Goal: Task Accomplishment & Management: Manage account settings

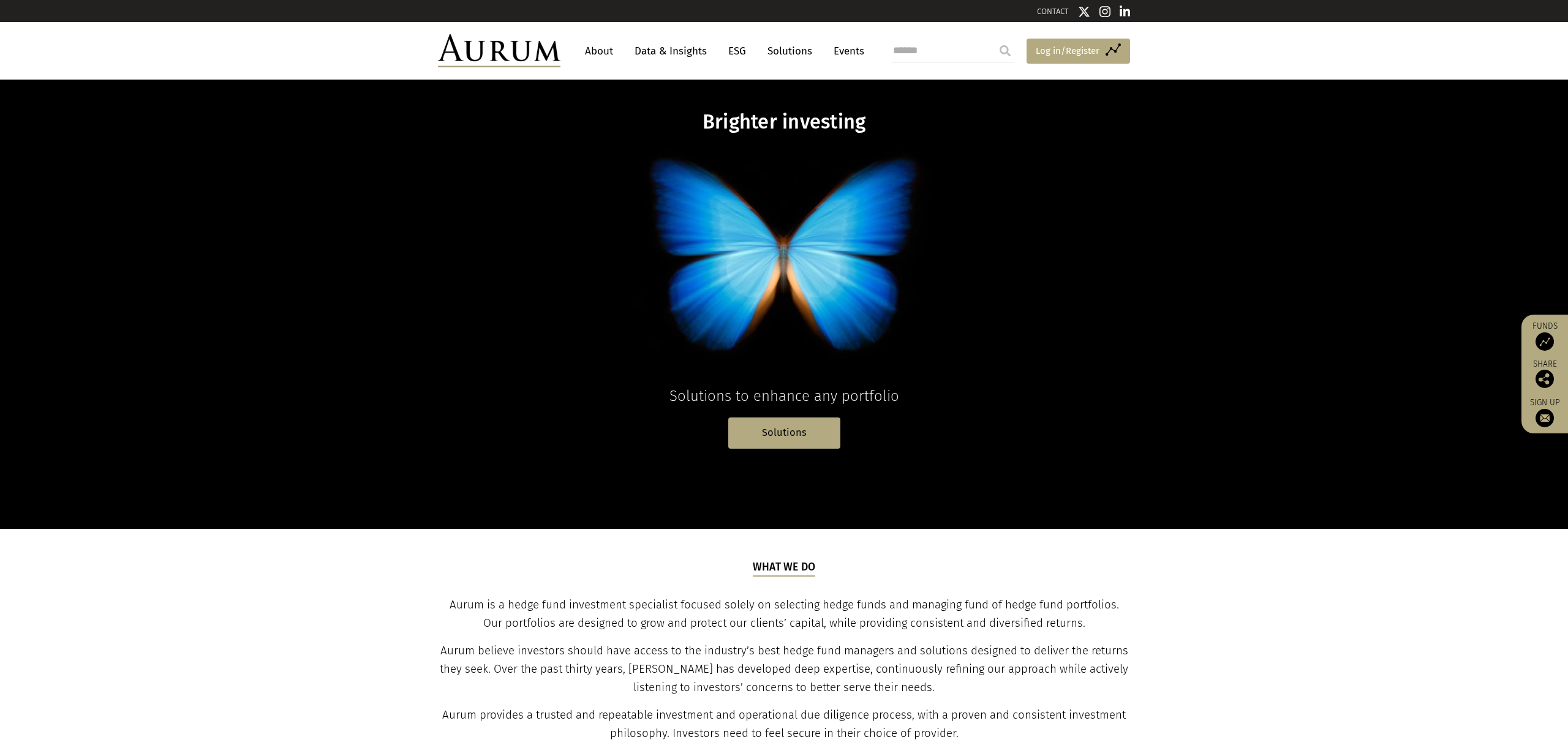
click at [1060, 50] on span "Log in/Register" at bounding box center [1067, 51] width 63 height 14
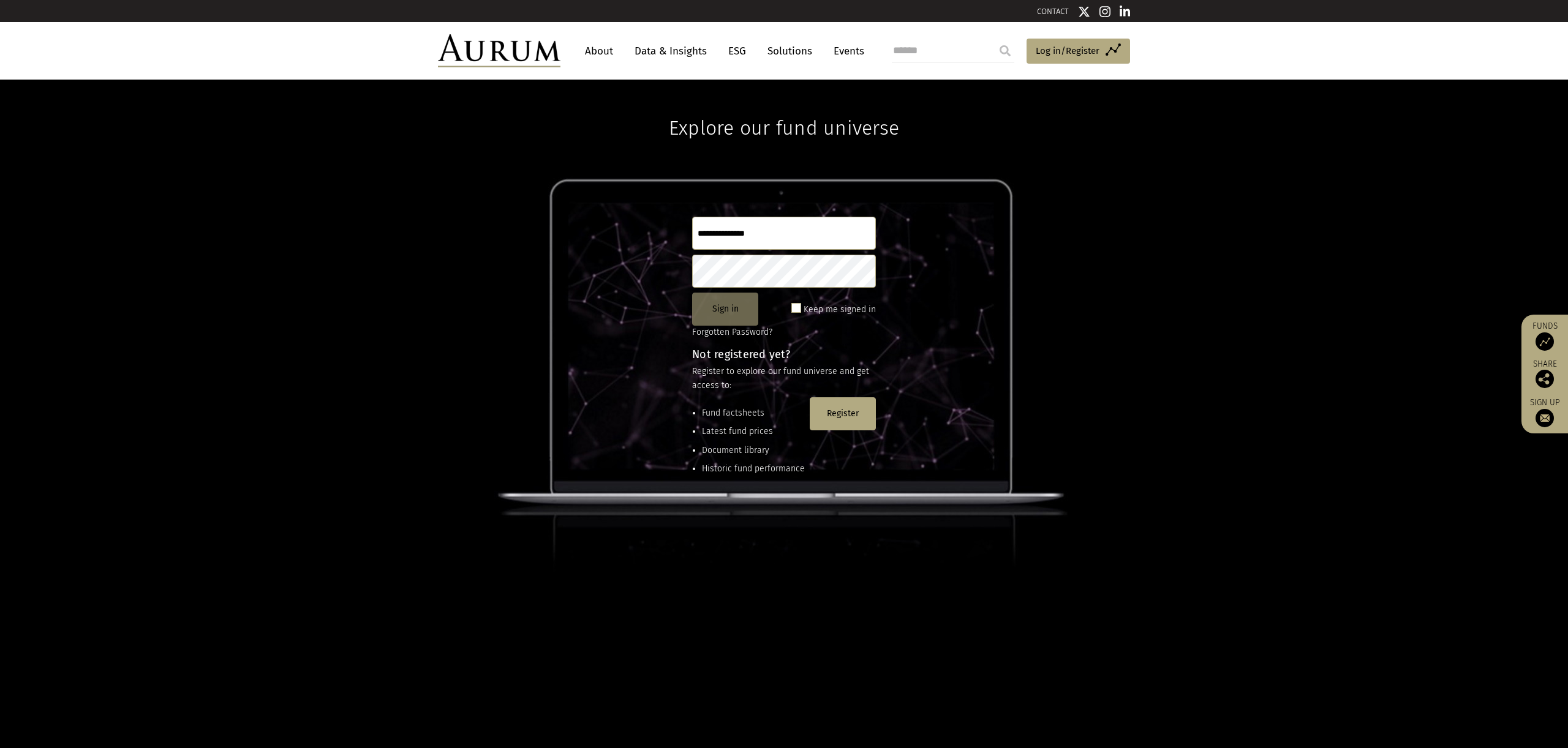
type input "*****"
click at [725, 308] on button "Sign in" at bounding box center [725, 308] width 66 height 33
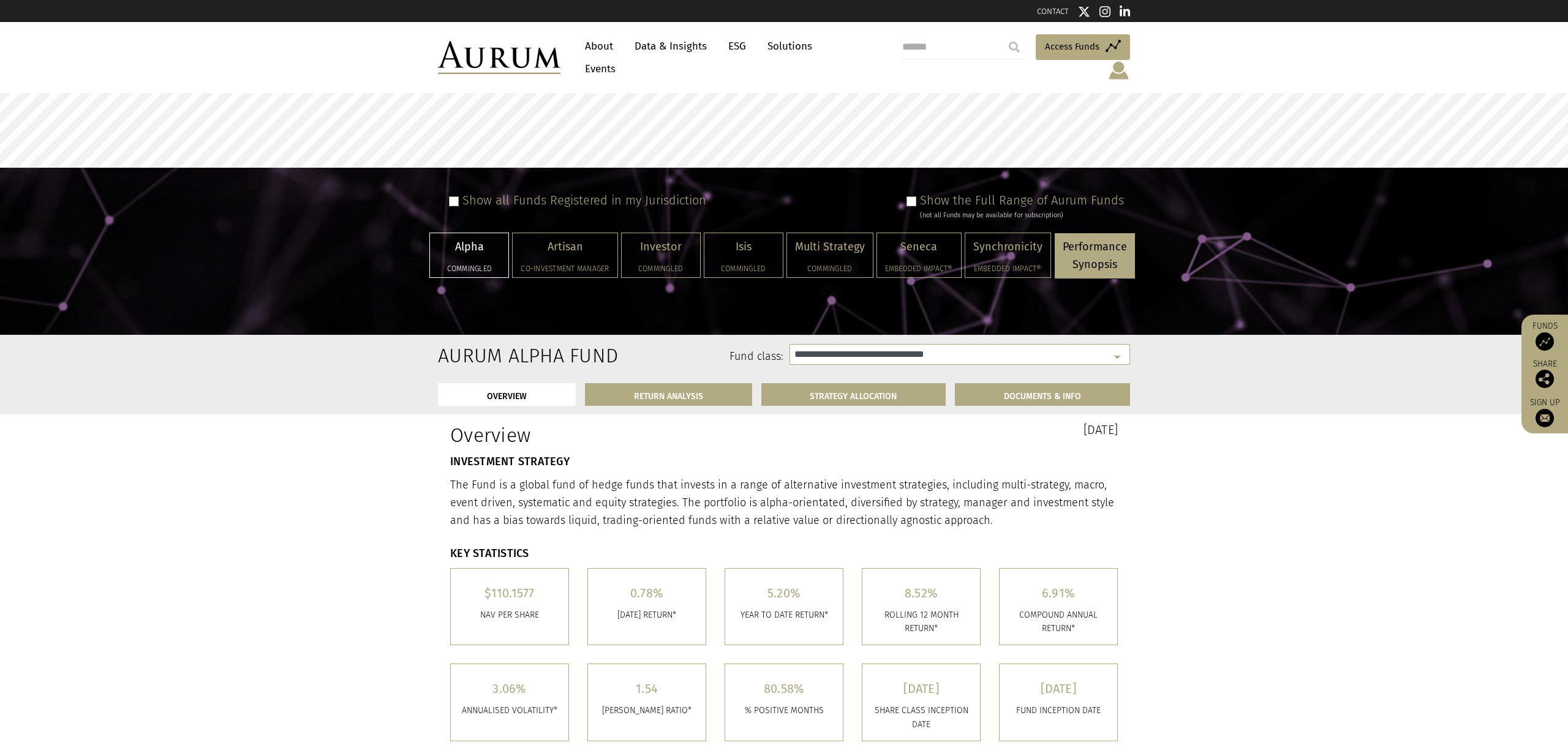
select select "**********"
